Goal: Task Accomplishment & Management: Use online tool/utility

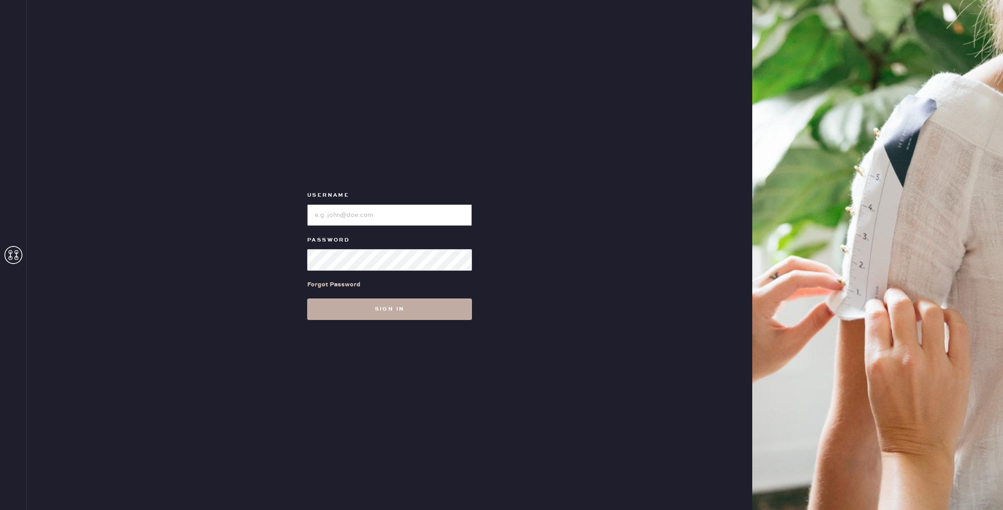
type input "reformationgoldcoastchicago"
click at [380, 307] on button "Sign in" at bounding box center [389, 308] width 165 height 21
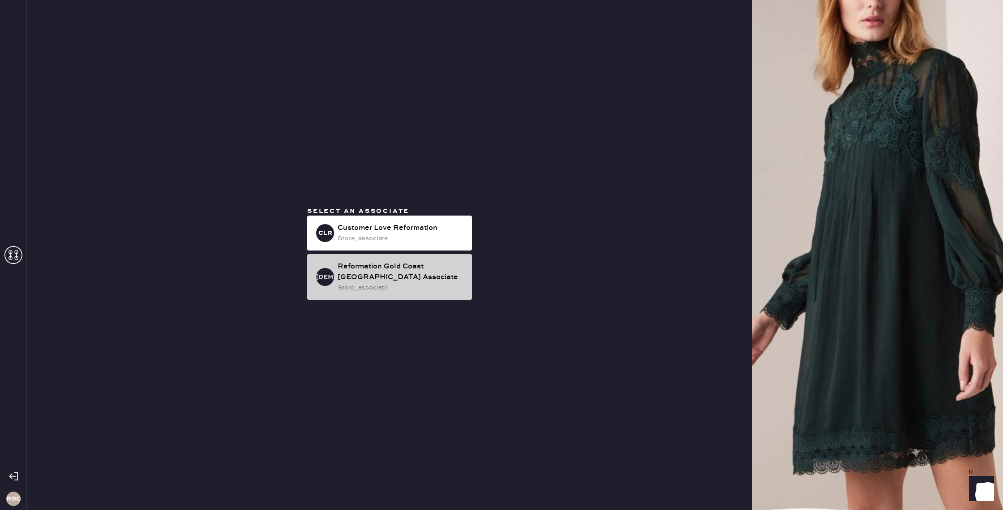
click at [374, 277] on div "Reformation Gold Coast [GEOGRAPHIC_DATA] Associate" at bounding box center [401, 271] width 127 height 21
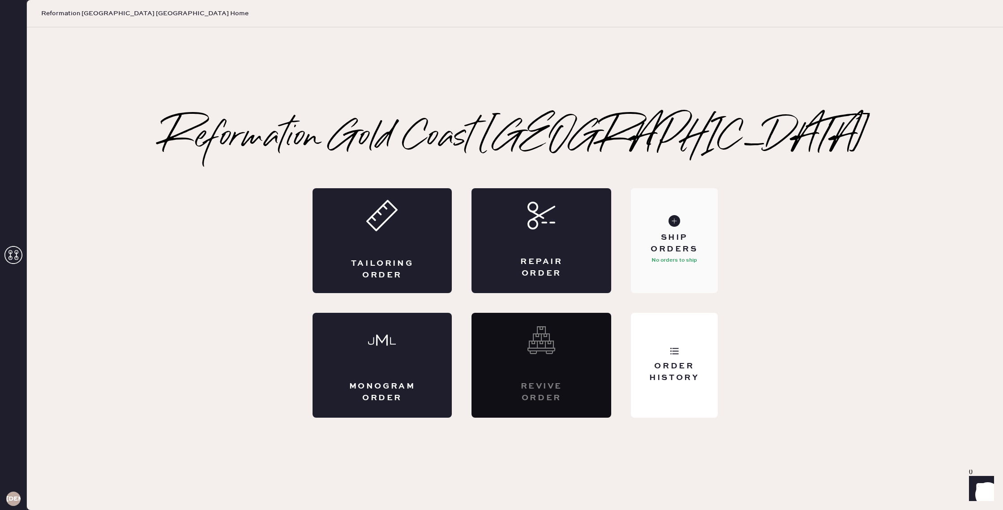
click at [683, 253] on div "Ship Orders" at bounding box center [674, 243] width 72 height 22
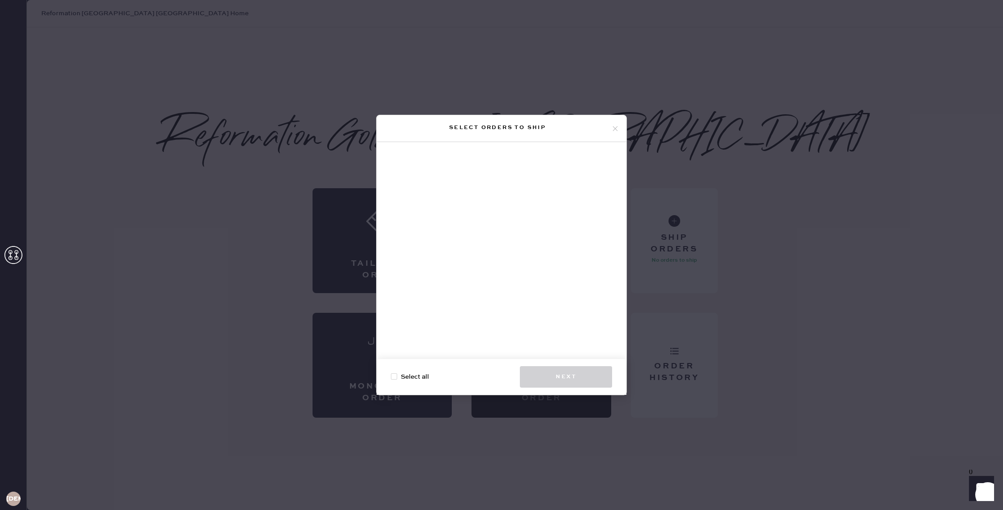
click at [756, 313] on div "Select orders to ship Select all Next" at bounding box center [501, 255] width 1003 height 510
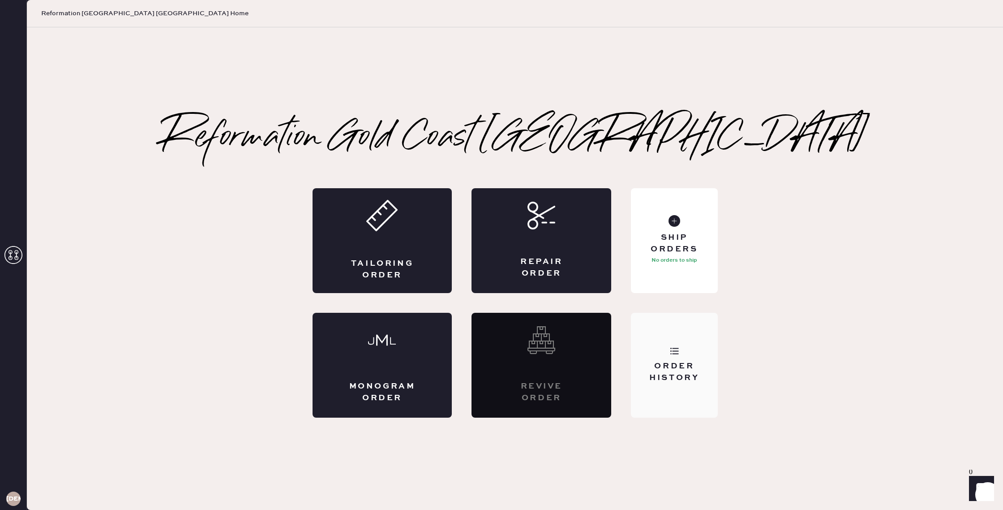
click at [688, 385] on div "Order History" at bounding box center [674, 365] width 86 height 105
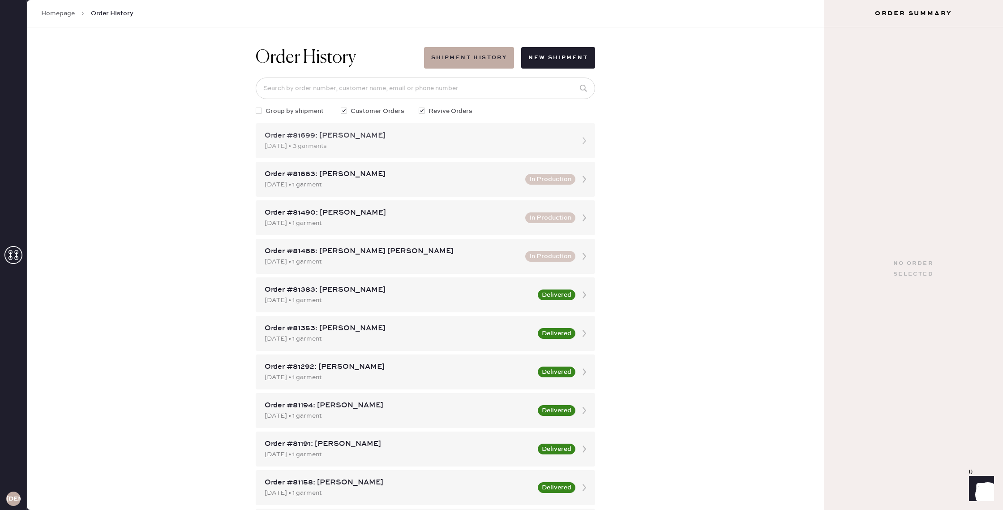
click at [413, 138] on div "Order #81699: [PERSON_NAME]" at bounding box center [417, 135] width 305 height 11
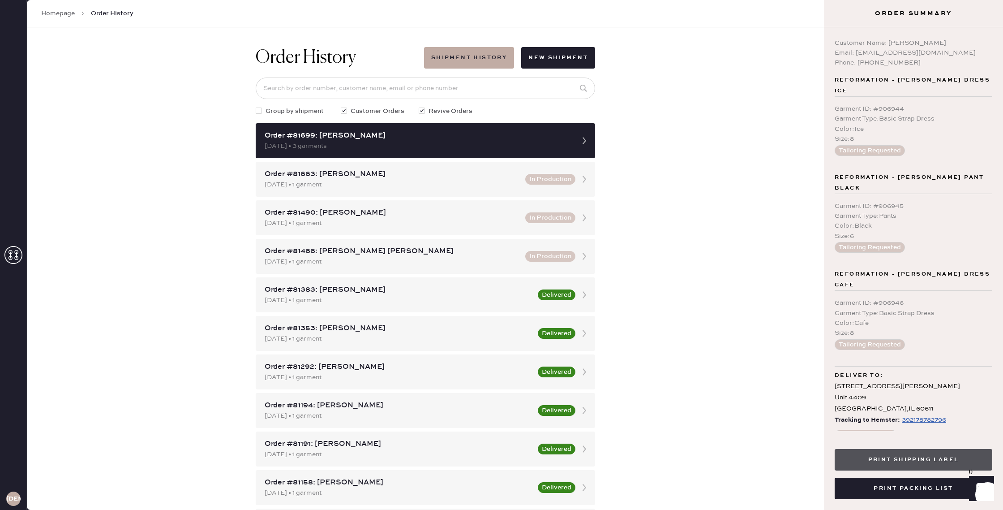
click at [922, 460] on button "Print Shipping Label" at bounding box center [914, 459] width 158 height 21
click at [923, 486] on button "Print Packing List" at bounding box center [914, 487] width 158 height 21
